Goal: Navigation & Orientation: Understand site structure

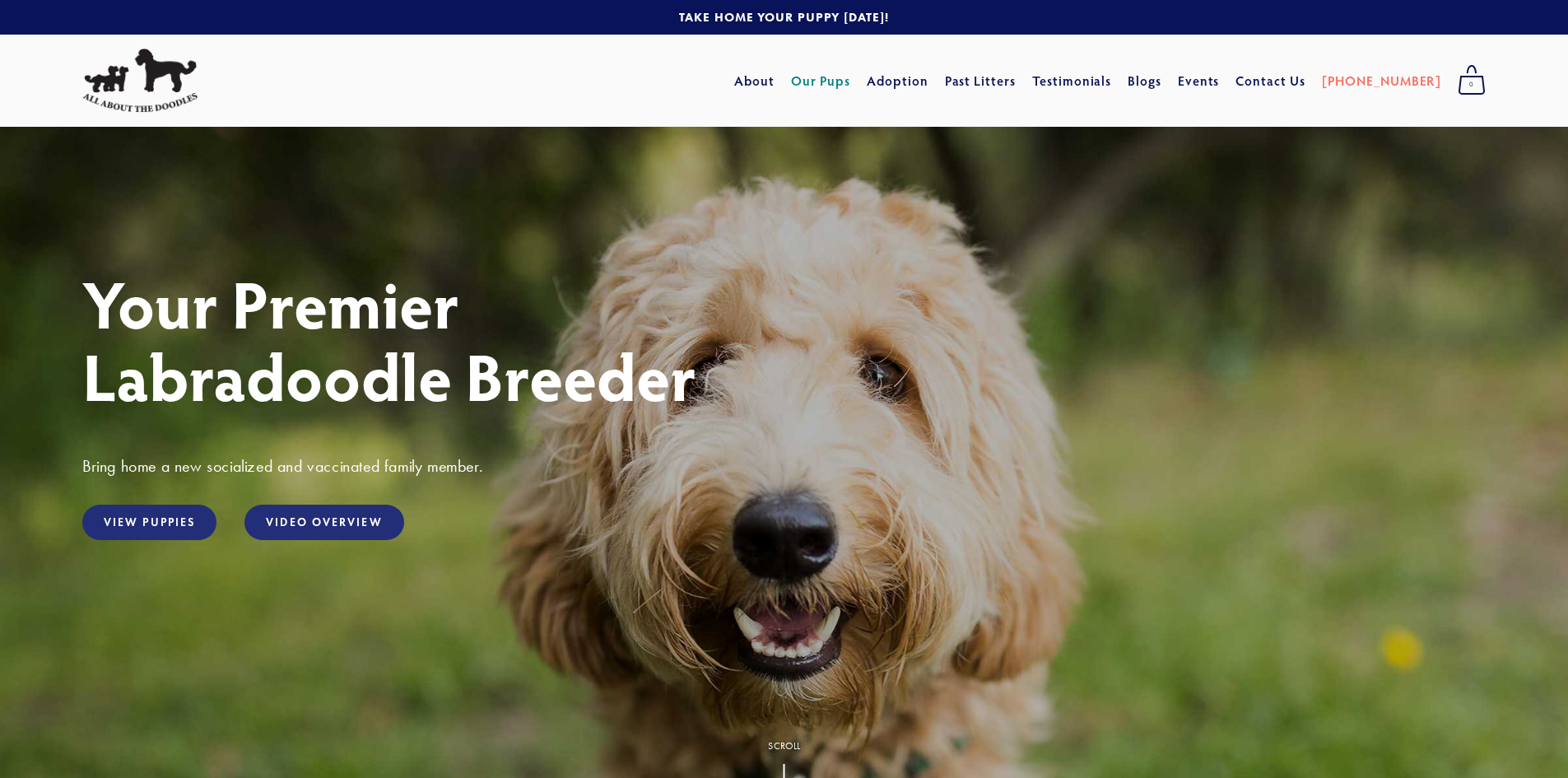
click at [851, 81] on link "Our Pups" at bounding box center [821, 80] width 60 height 29
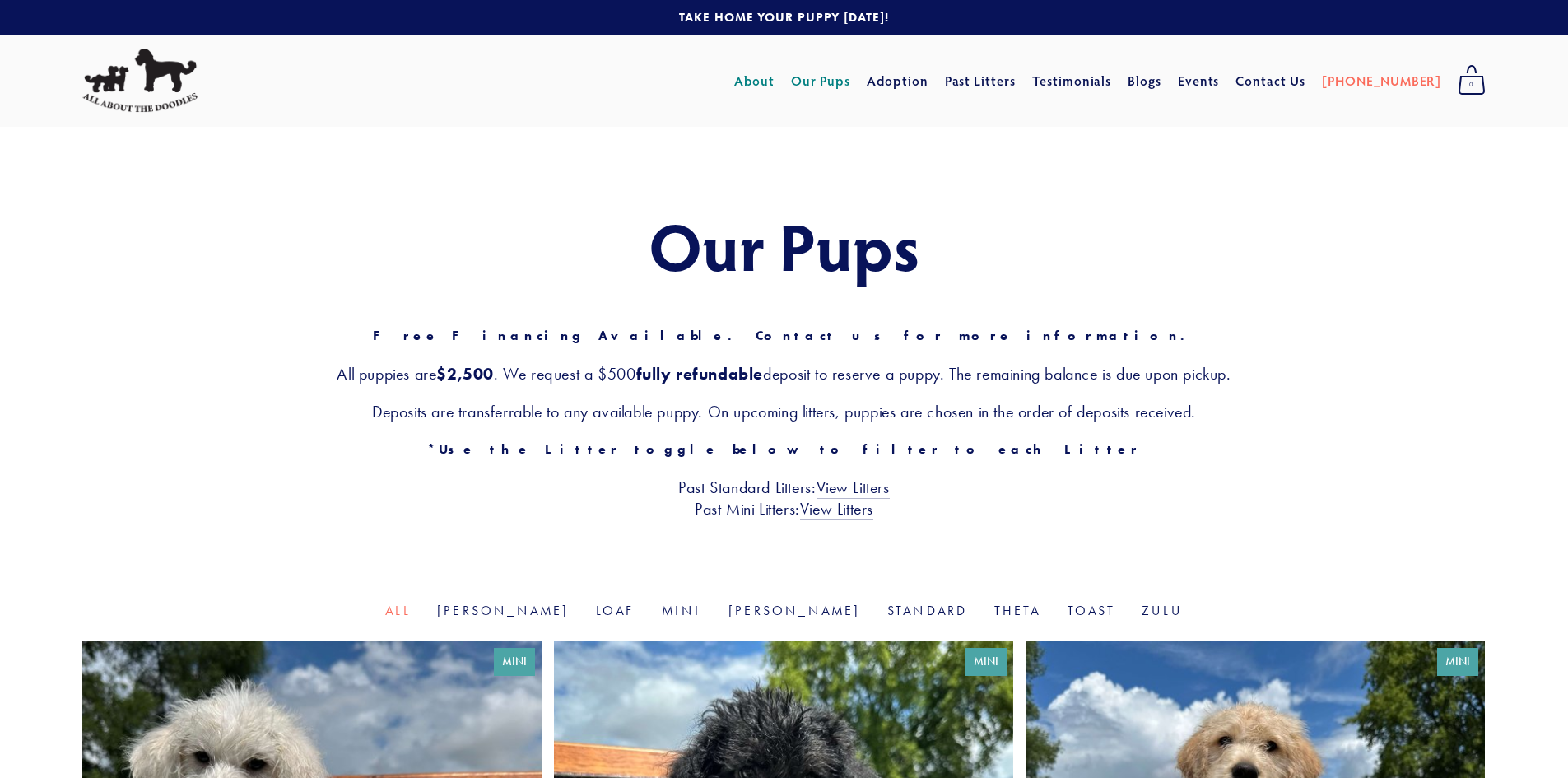
click at [774, 82] on link "About" at bounding box center [754, 80] width 40 height 29
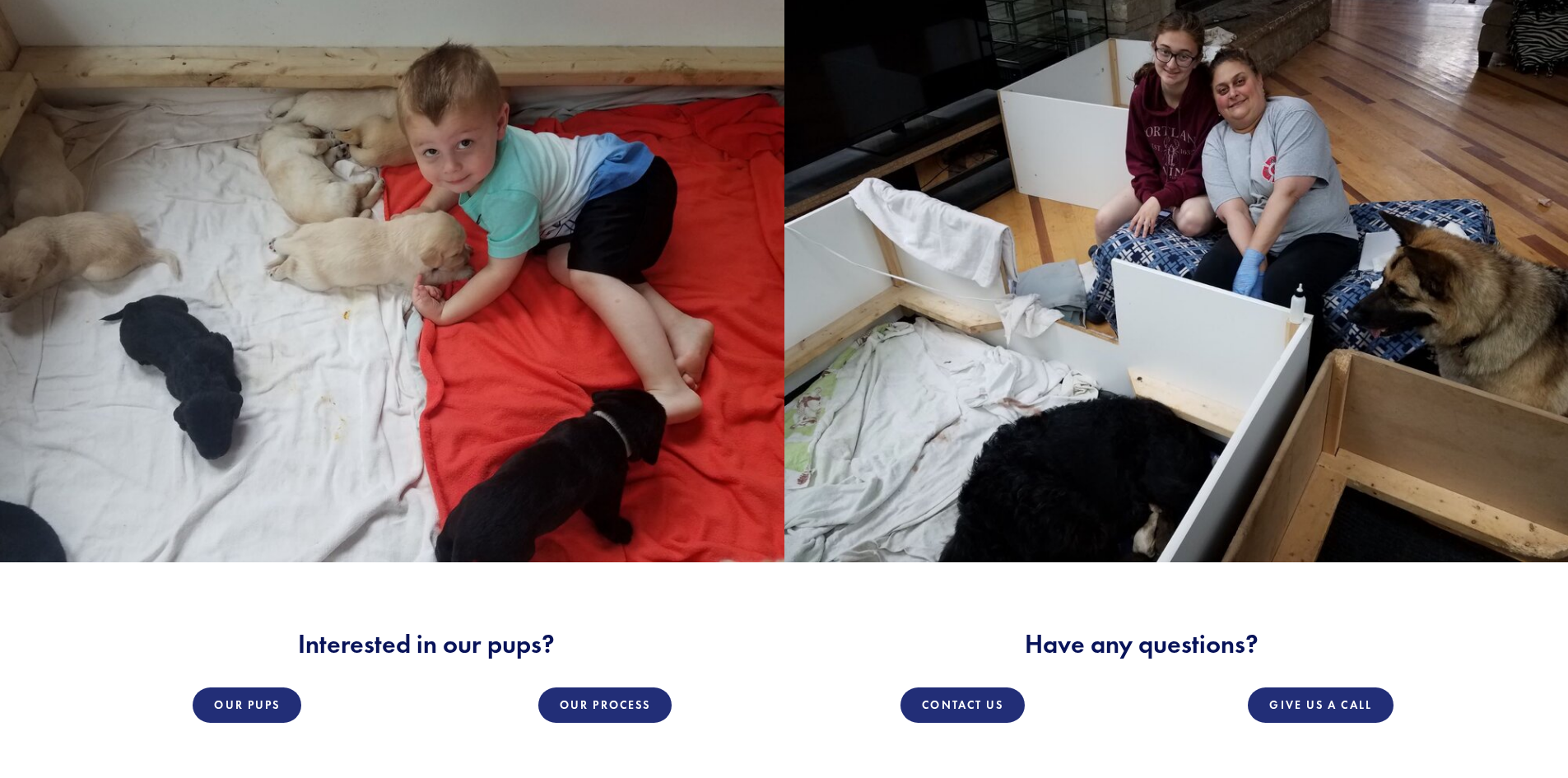
scroll to position [2716, 0]
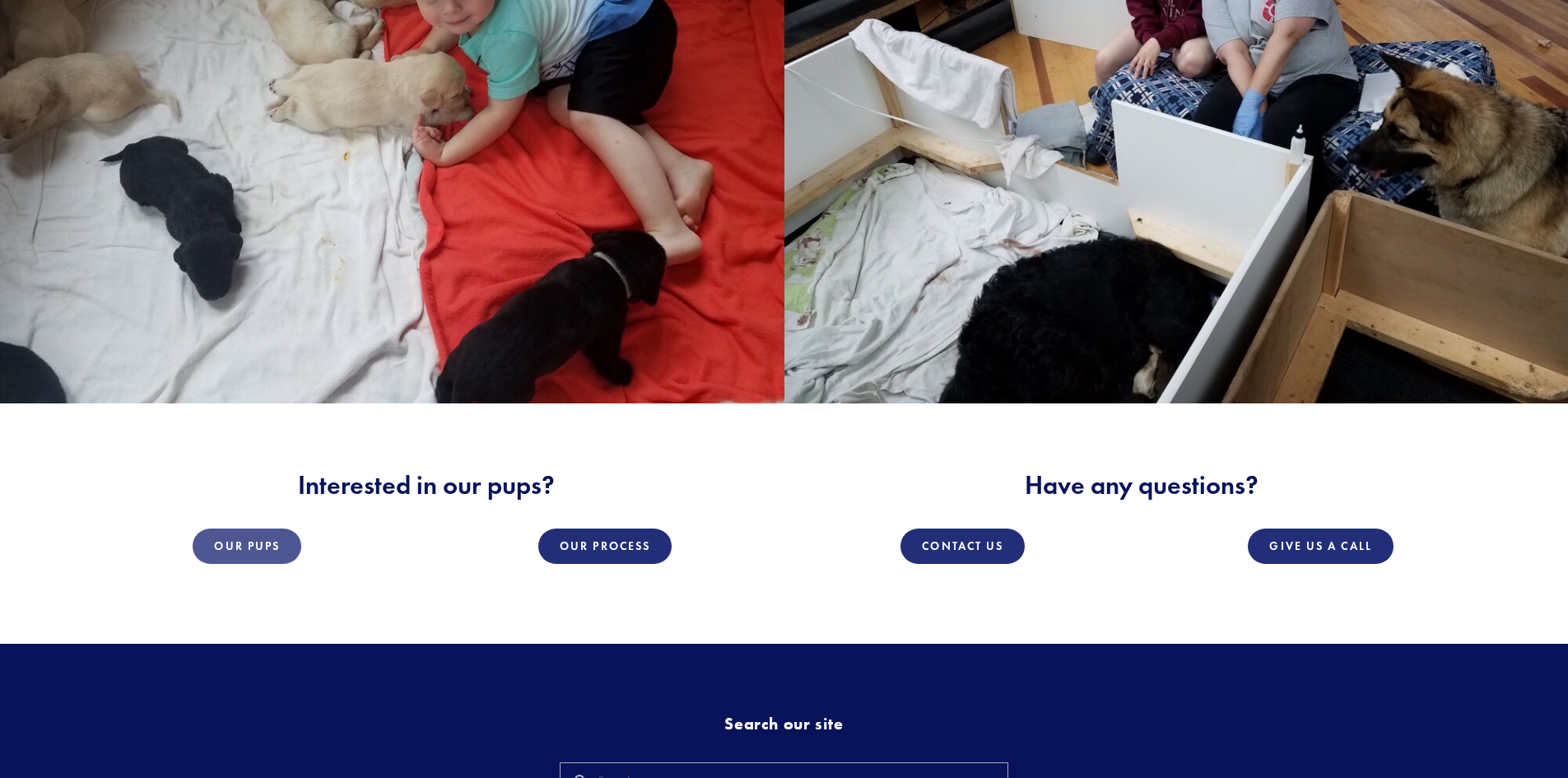
click at [256, 529] on link "Our Pups" at bounding box center [246, 546] width 108 height 35
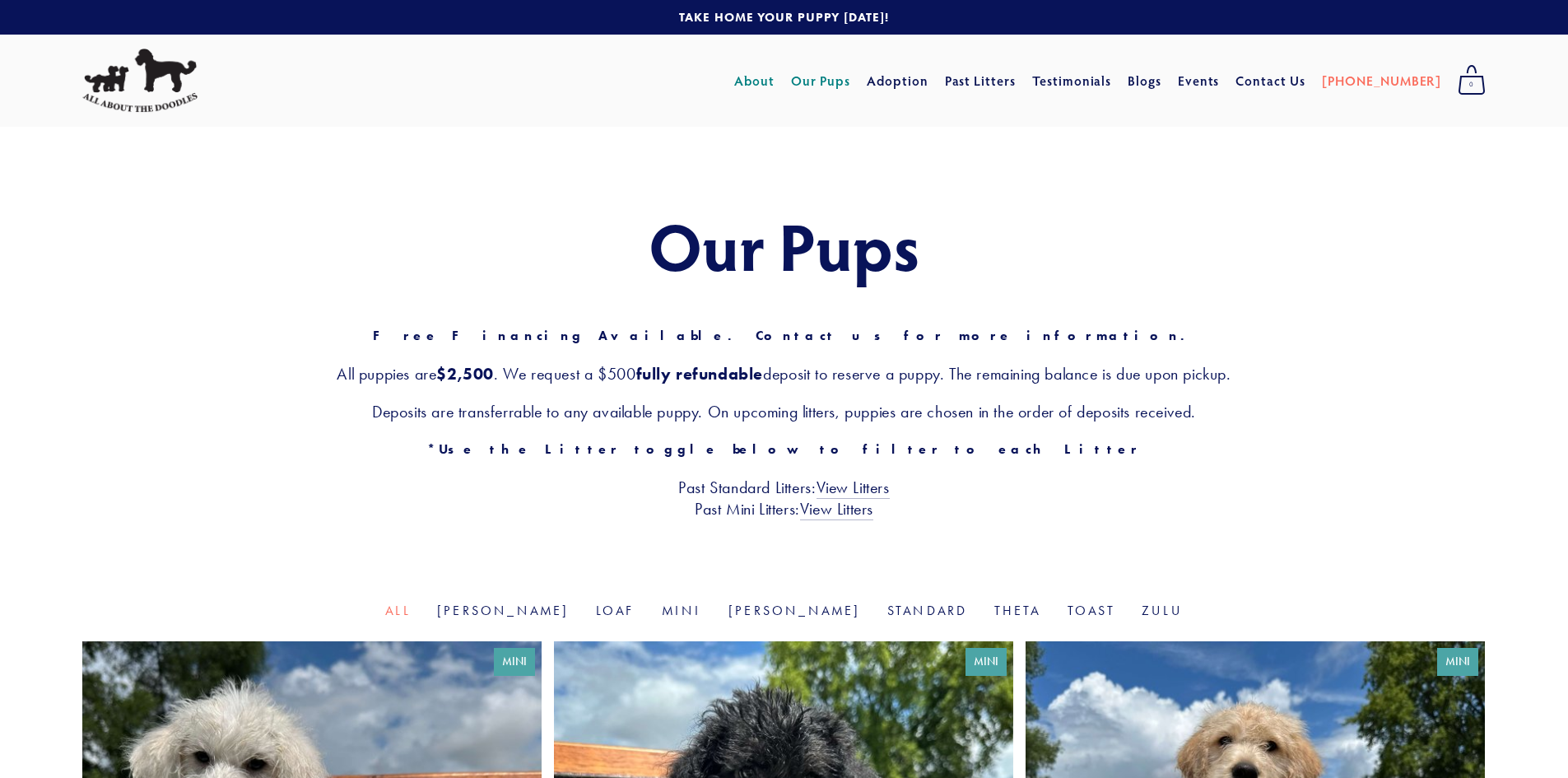
click at [774, 76] on link "About" at bounding box center [754, 80] width 40 height 29
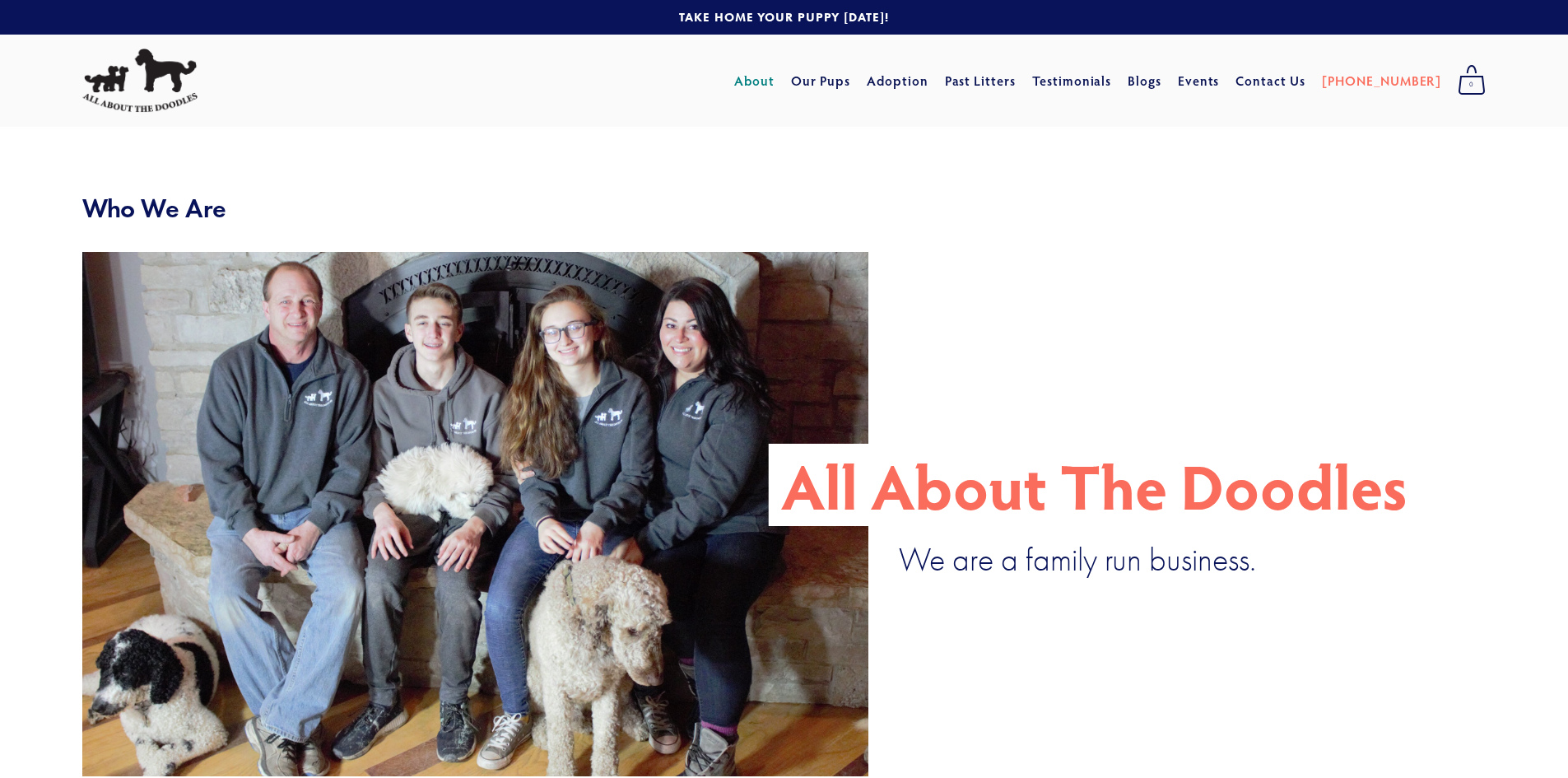
click at [131, 69] on img at bounding box center [140, 80] width 115 height 64
